Goal: Information Seeking & Learning: Learn about a topic

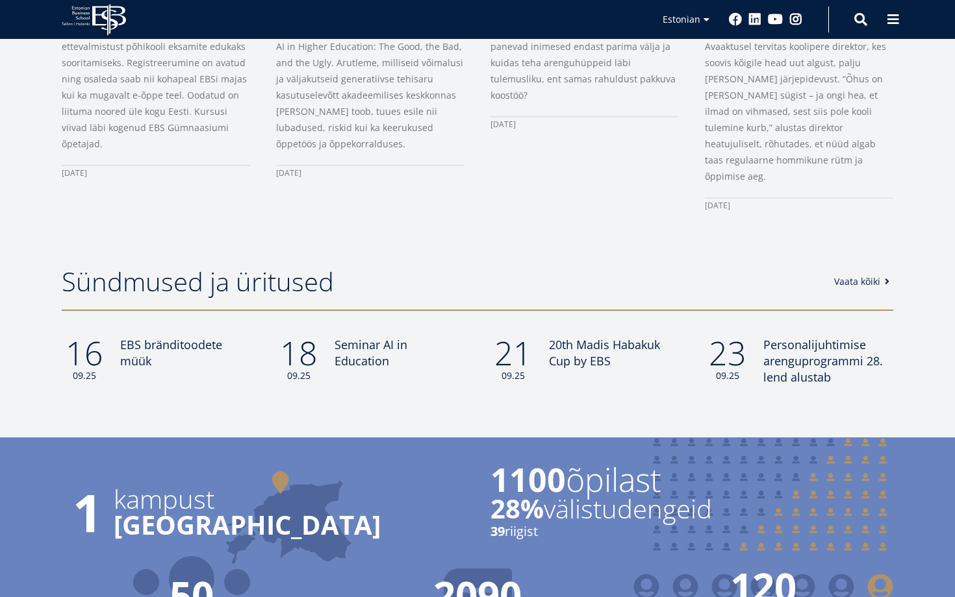
scroll to position [911, 0]
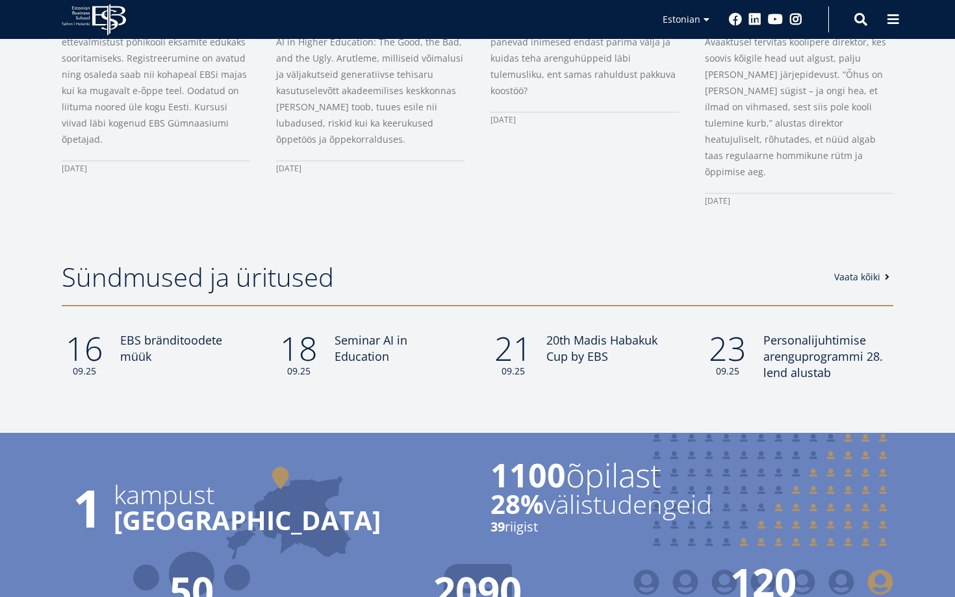
click at [592, 332] on span "20th Madis Habakuk Cup by EBS" at bounding box center [601, 348] width 111 height 32
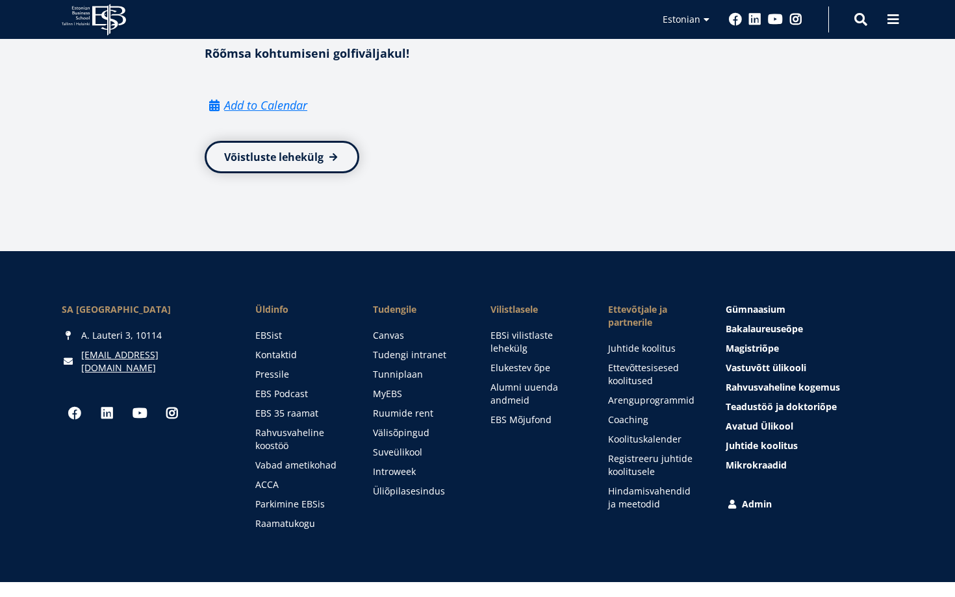
scroll to position [1417, 0]
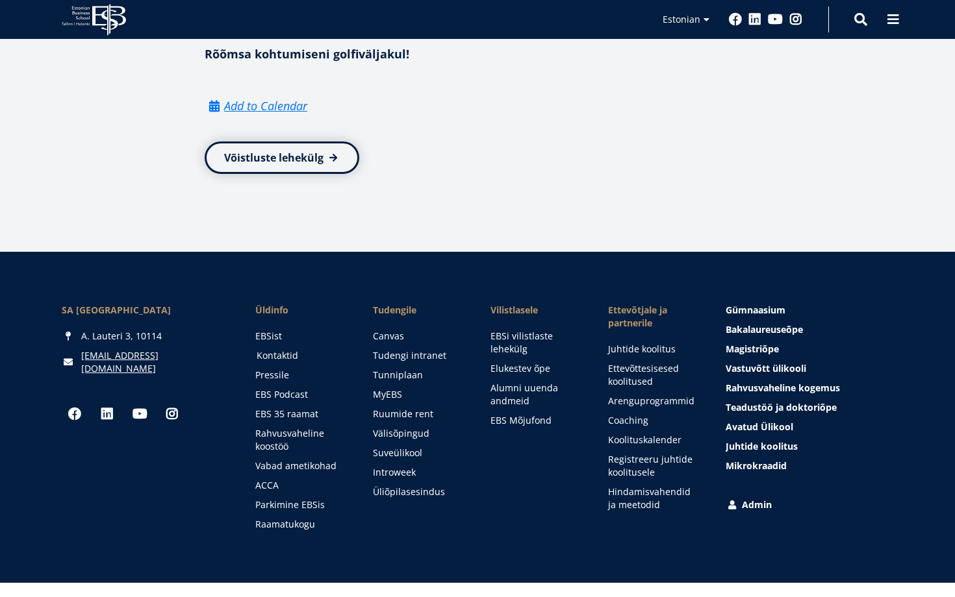
click at [286, 362] on link "Kontaktid" at bounding box center [302, 355] width 92 height 13
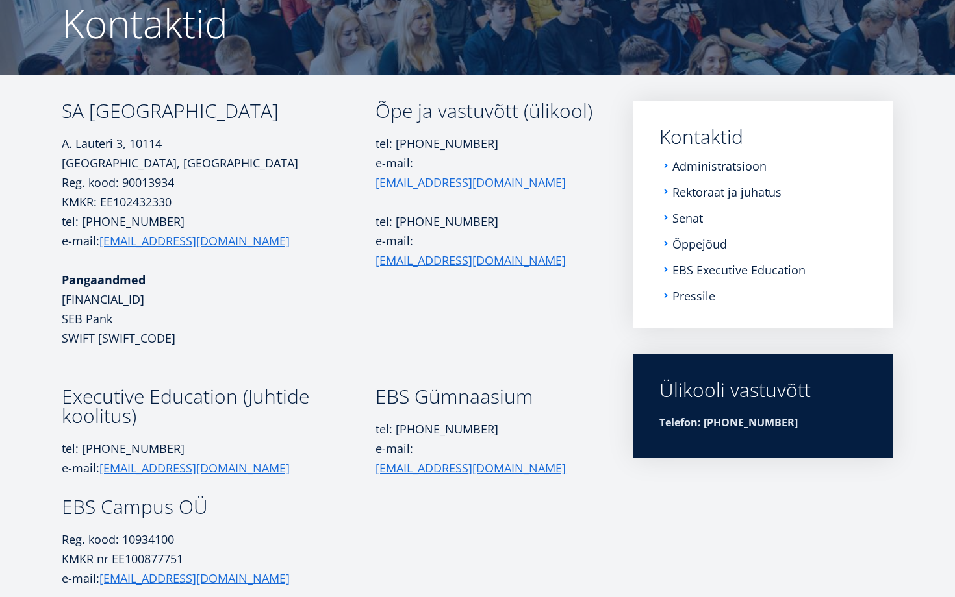
scroll to position [39, 0]
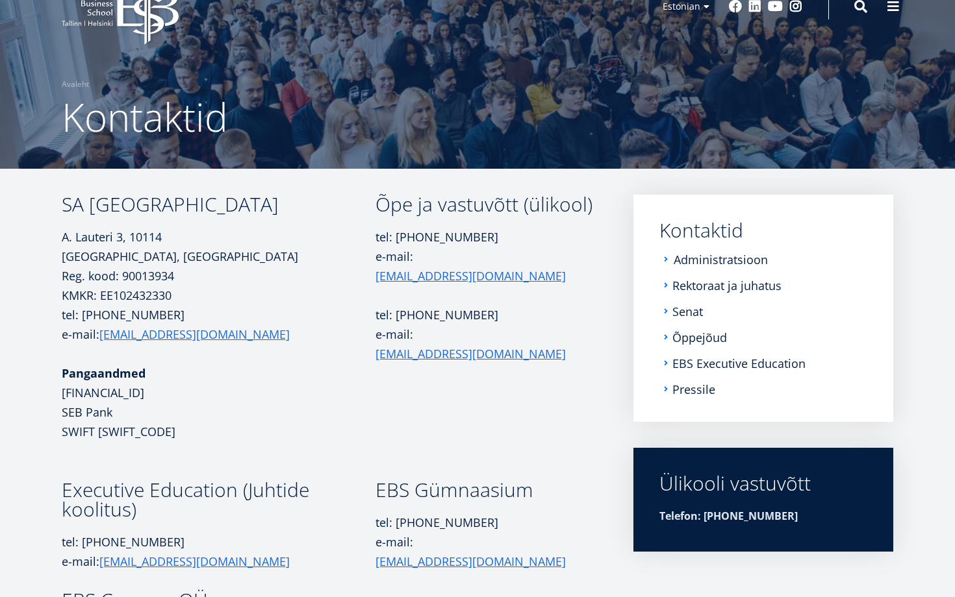
click at [724, 253] on link "Administratsioon" at bounding box center [720, 259] width 94 height 13
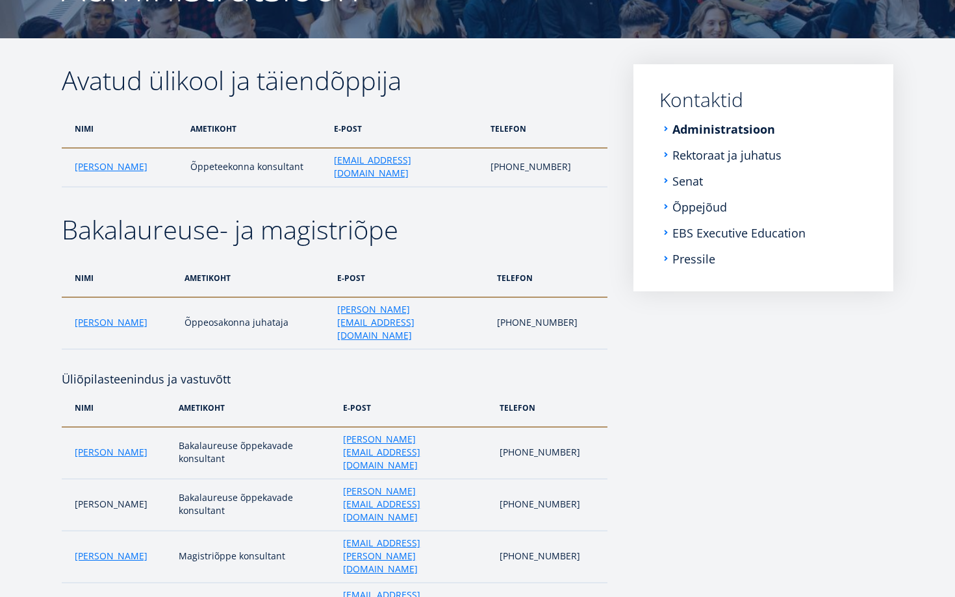
scroll to position [168, 0]
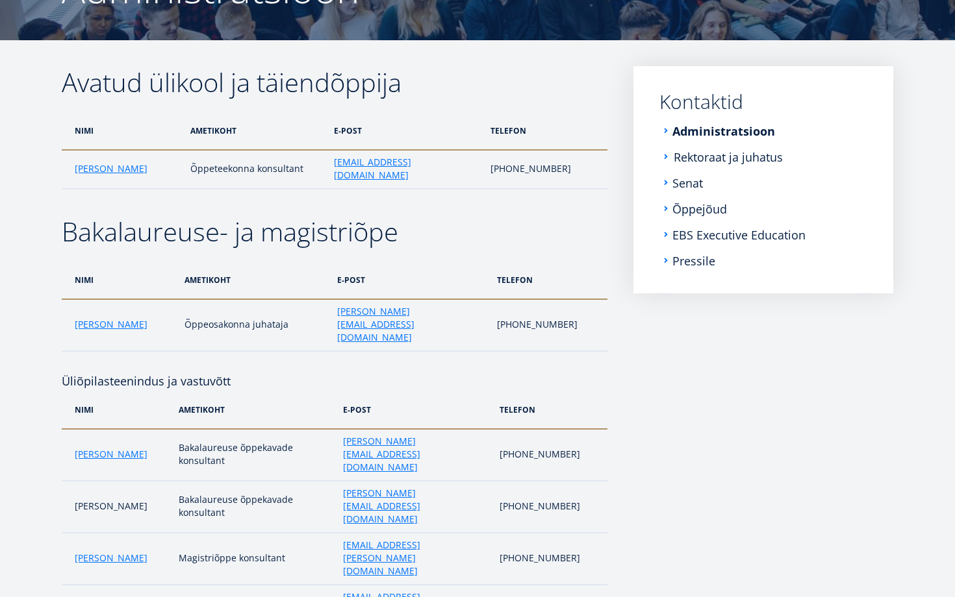
click at [755, 160] on link "Rektoraat ja juhatus" at bounding box center [727, 157] width 109 height 13
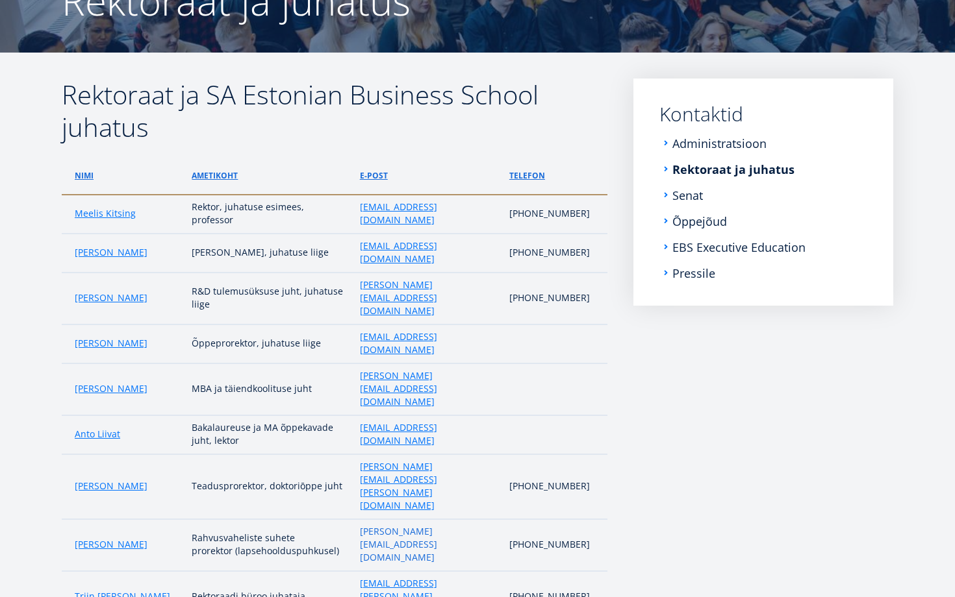
scroll to position [147, 0]
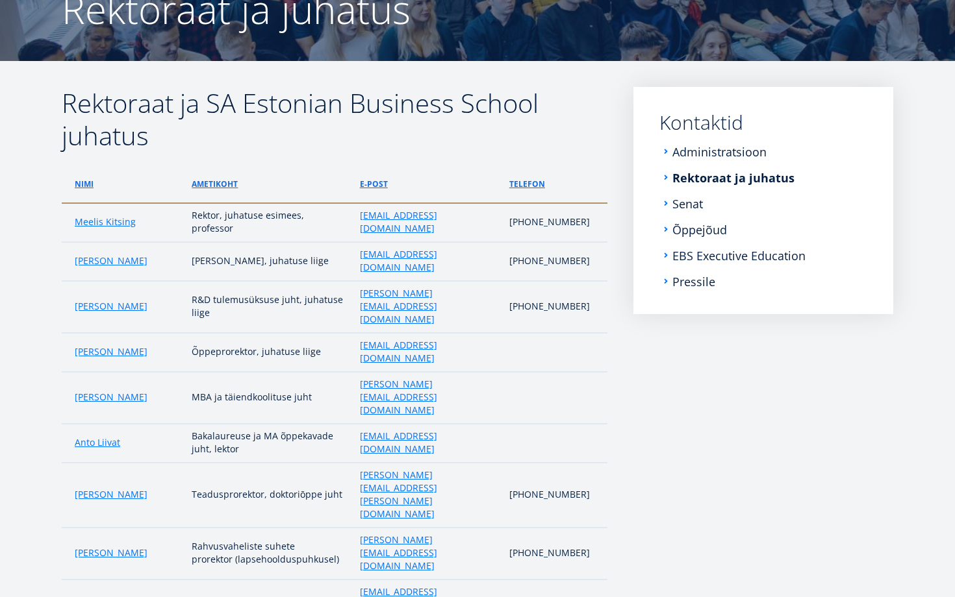
click at [670, 208] on li "Senat" at bounding box center [763, 203] width 208 height 13
click at [679, 204] on link "Senat" at bounding box center [688, 203] width 31 height 13
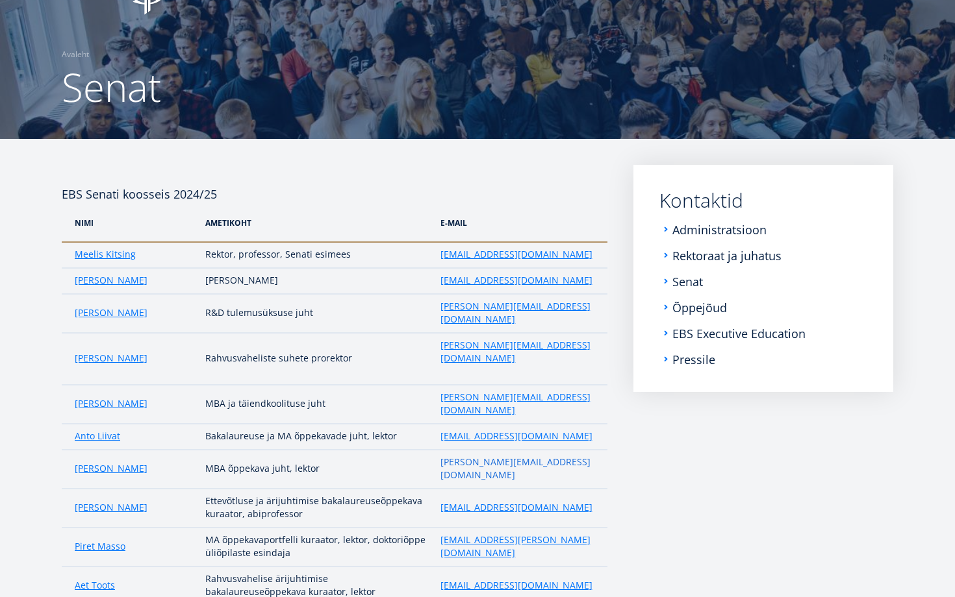
scroll to position [31, 0]
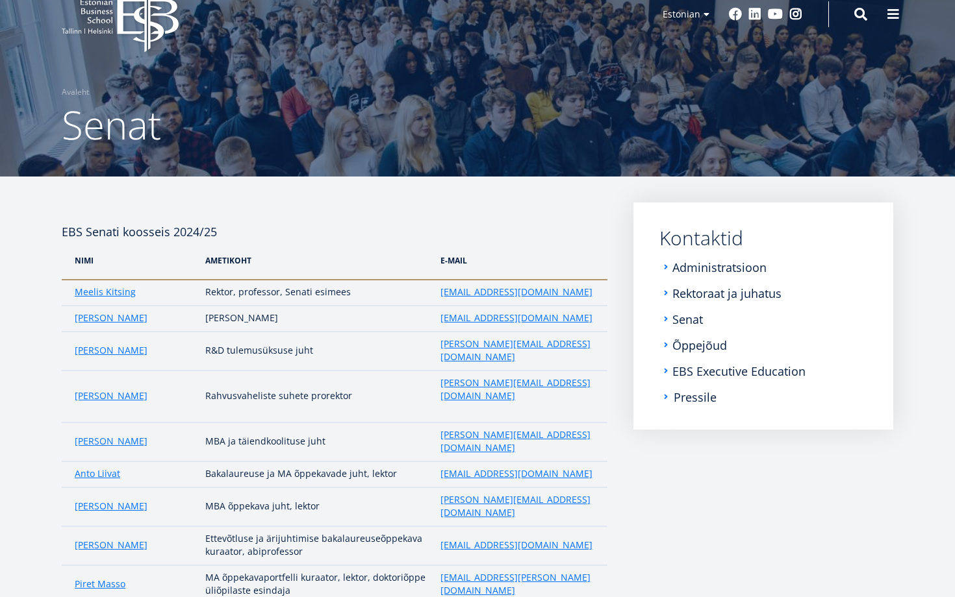
click at [689, 392] on link "Pressile" at bounding box center [694, 397] width 43 height 13
click at [725, 375] on link "EBS Executive Education" at bounding box center [739, 371] width 133 height 13
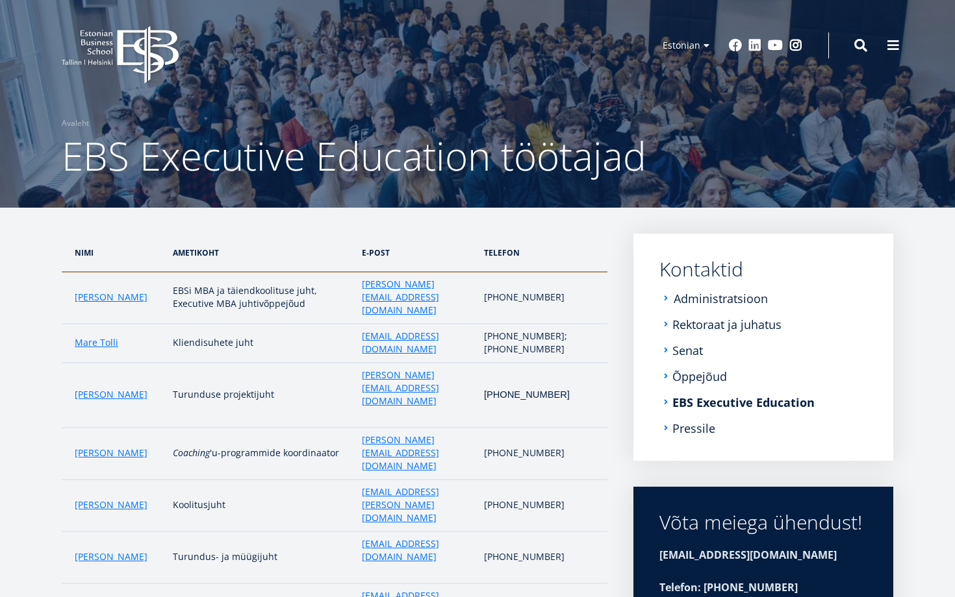
click at [725, 294] on link "Administratsioon" at bounding box center [720, 298] width 94 height 13
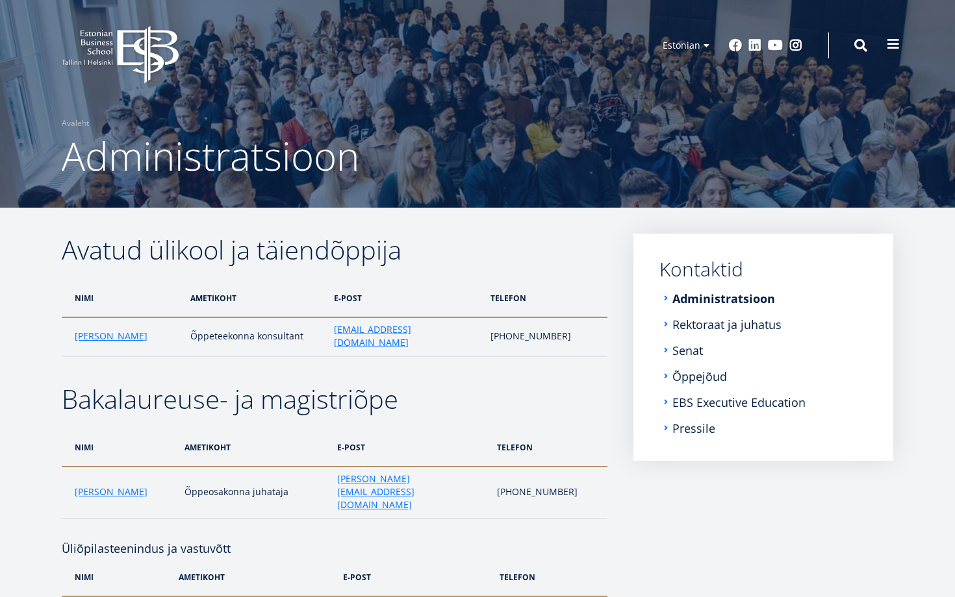
click at [897, 47] on span at bounding box center [892, 44] width 13 height 13
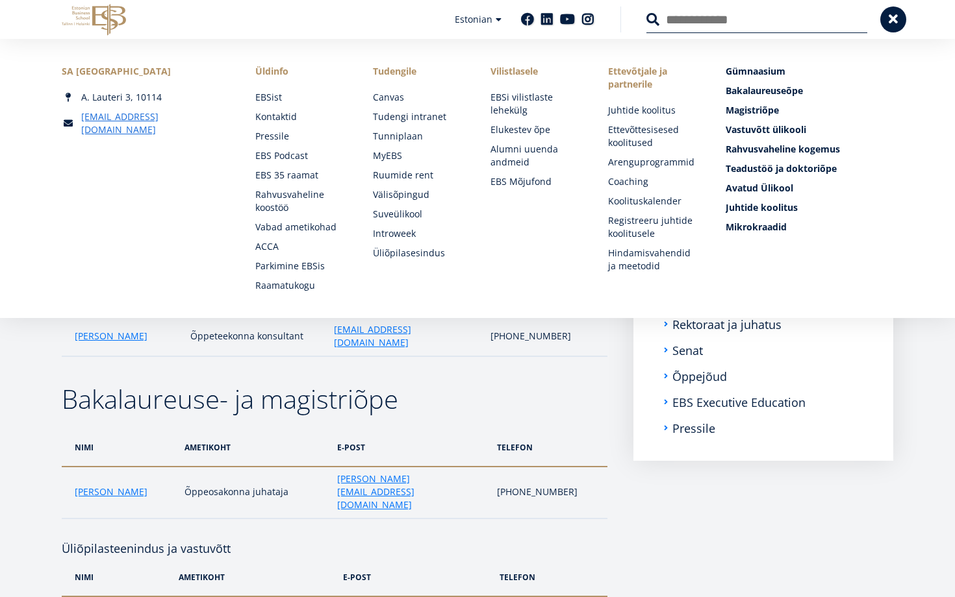
click at [103, 21] on icon "EBS Logo Created with Sketch." at bounding box center [94, 20] width 64 height 32
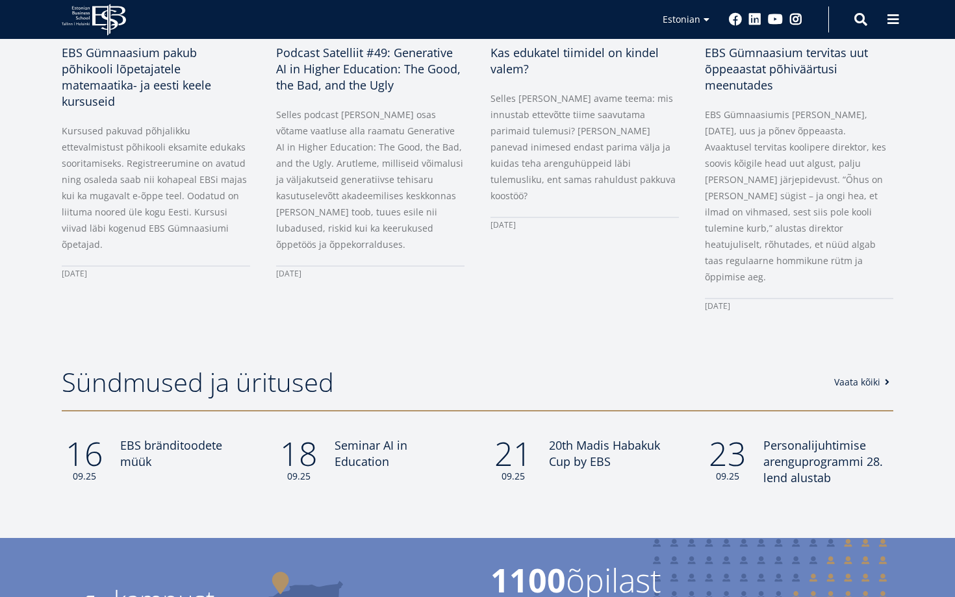
scroll to position [806, 0]
click at [587, 437] on span "20th Madis Habakuk Cup by EBS" at bounding box center [601, 453] width 111 height 32
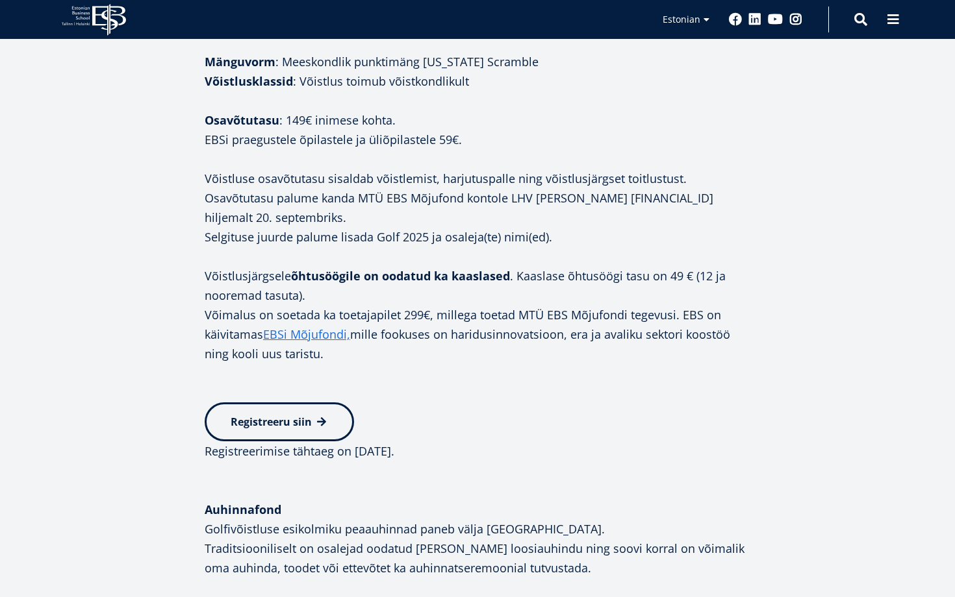
scroll to position [1116, 0]
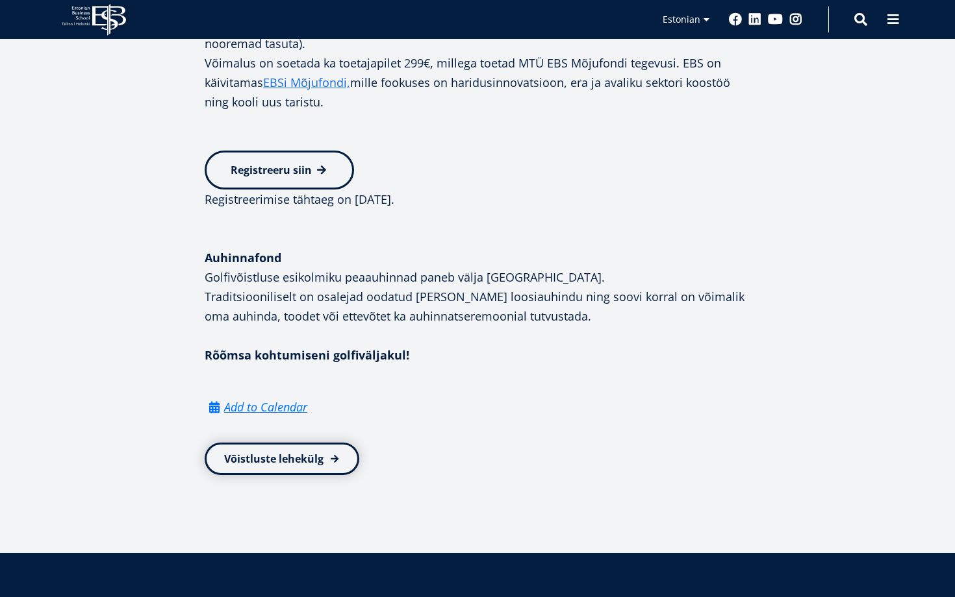
click at [264, 453] on link "Võistluste lehekülg" at bounding box center [282, 459] width 155 height 32
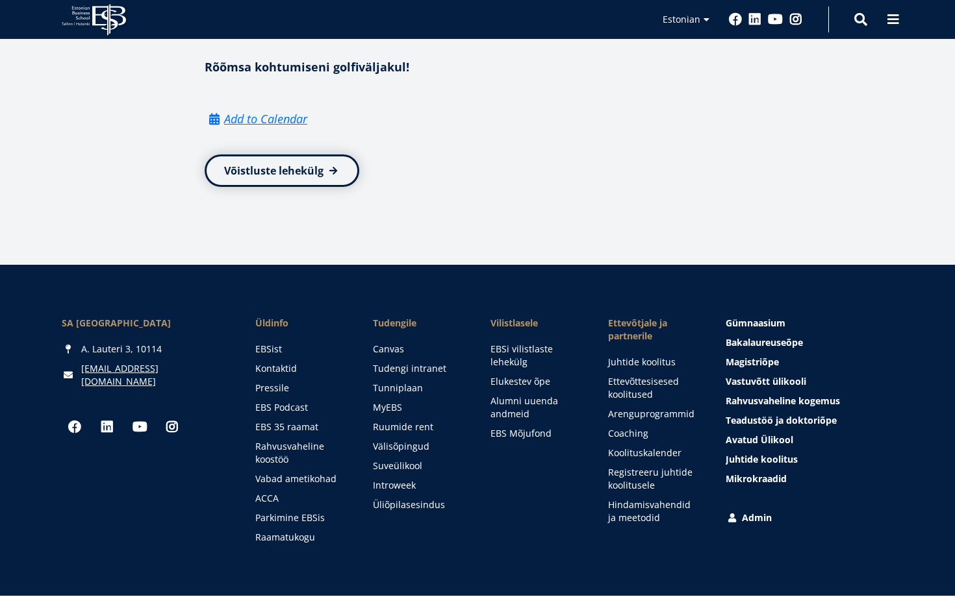
scroll to position [1493, 0]
